Goal: Register for event/course

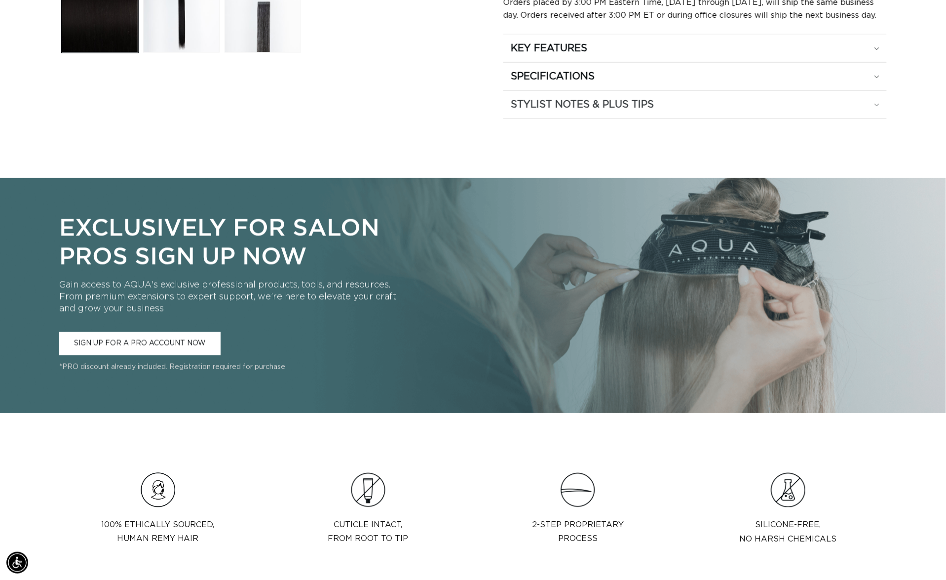
scroll to position [0, 874]
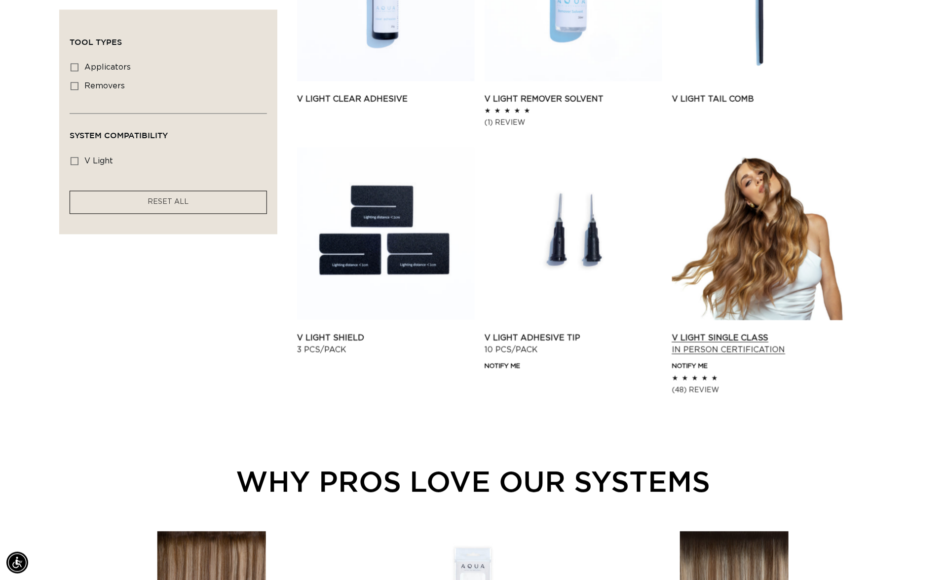
scroll to position [0, 1748]
click at [723, 356] on link "V Light Single Class In Person Certification" at bounding box center [761, 344] width 178 height 24
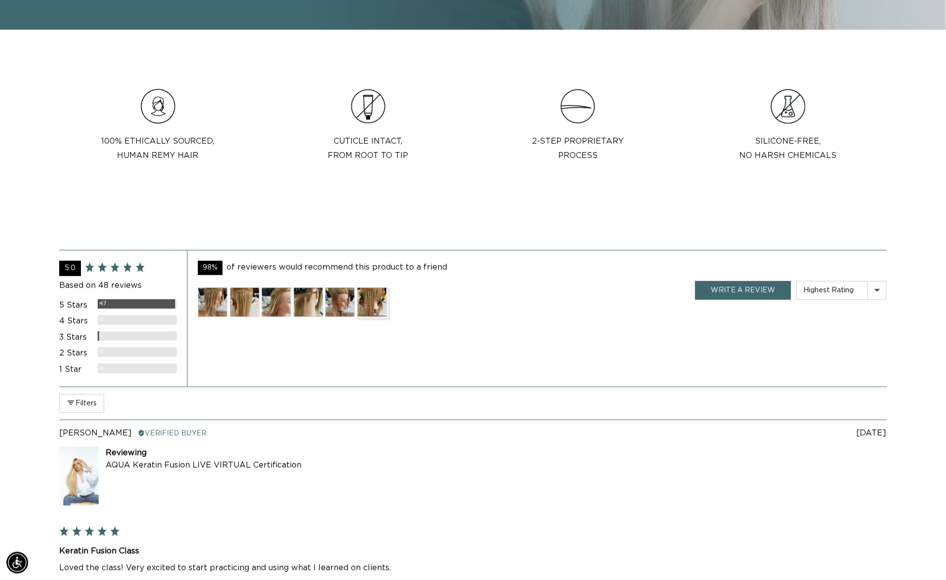
scroll to position [0, 1748]
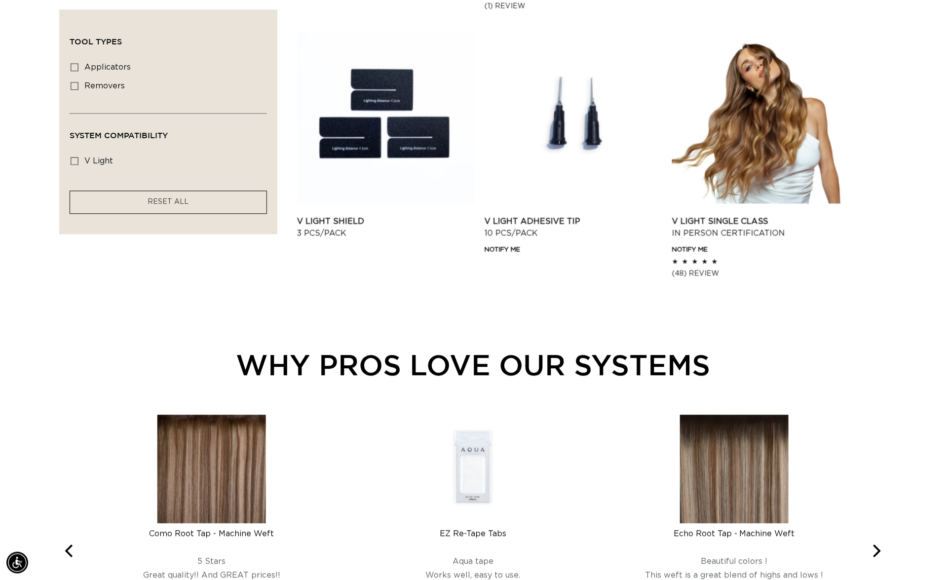
scroll to position [646, 0]
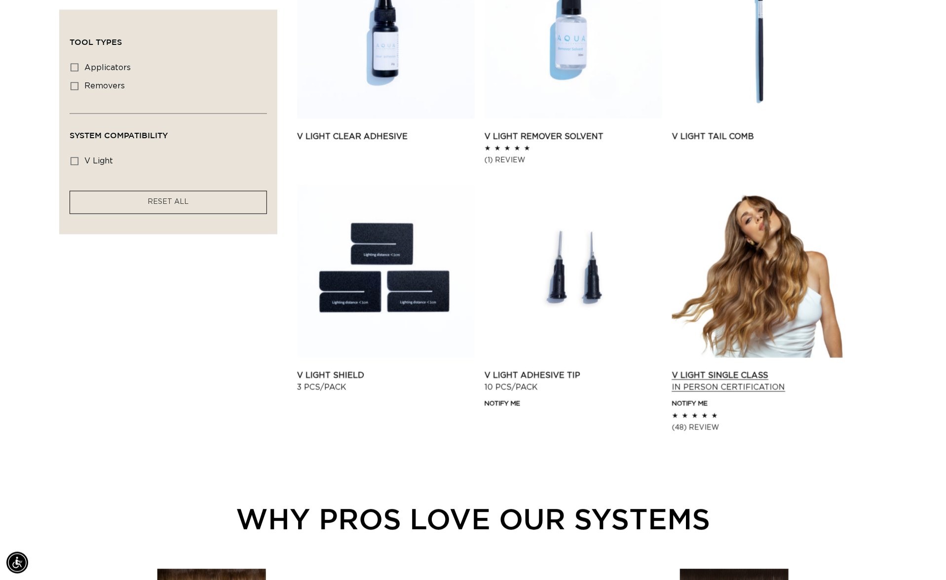
click at [732, 369] on link "V Light Single Class In Person Certification" at bounding box center [761, 381] width 178 height 24
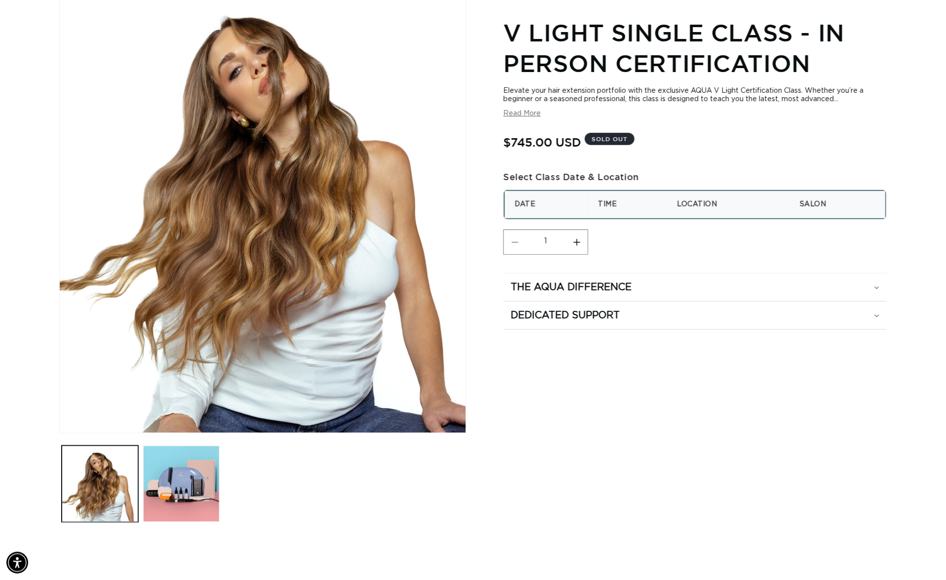
scroll to position [202, 0]
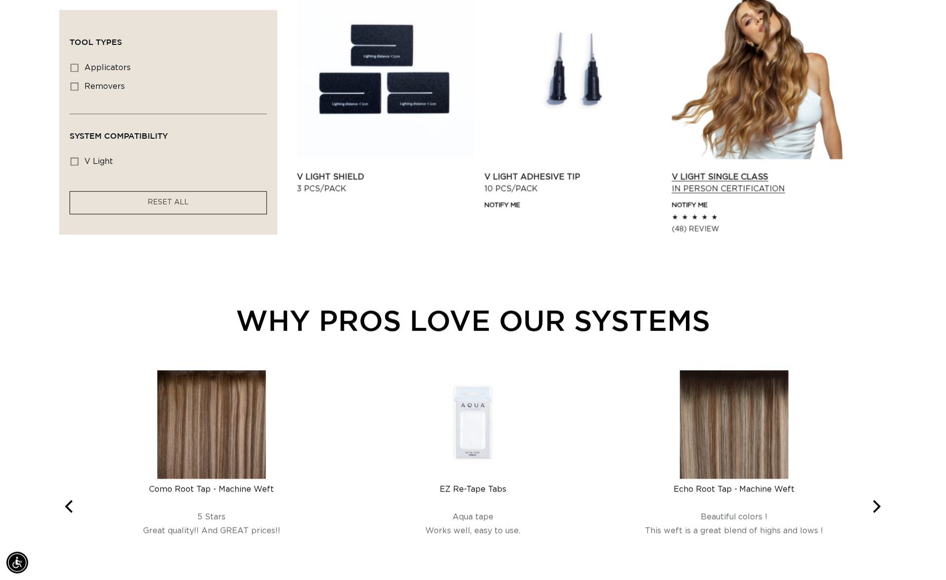
scroll to position [0, 874]
click at [701, 194] on link "V Light Single Class In Person Certification" at bounding box center [761, 183] width 178 height 24
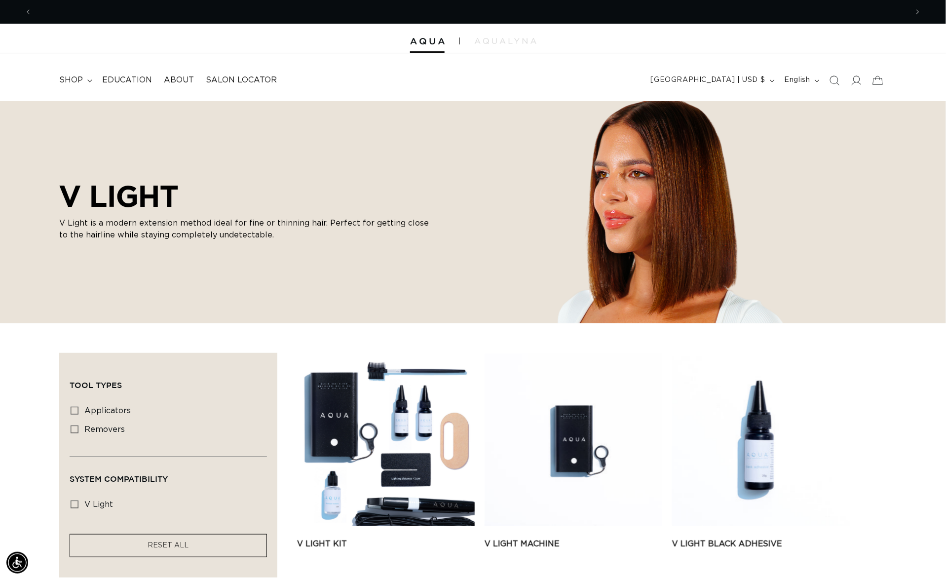
scroll to position [0, 874]
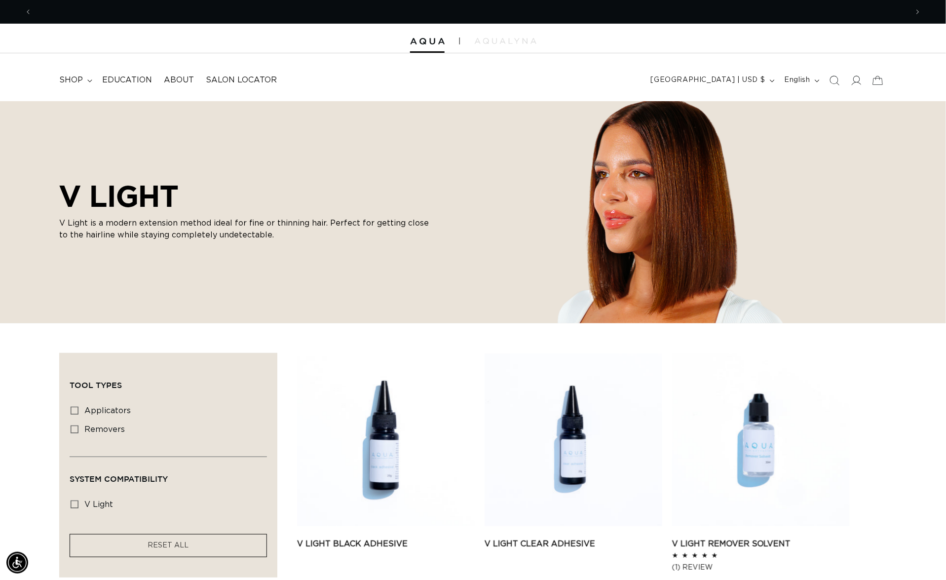
scroll to position [0, 1748]
